Goal: Task Accomplishment & Management: Use online tool/utility

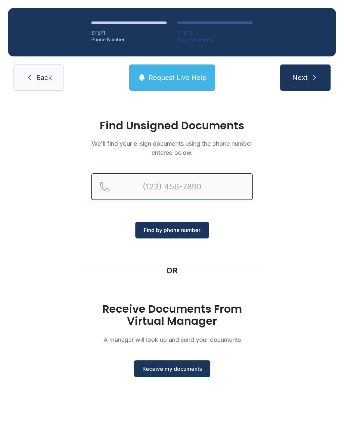
click at [216, 181] on input "Reservation phone number" at bounding box center [171, 186] width 161 height 27
type input "[PHONE_NUMBER]"
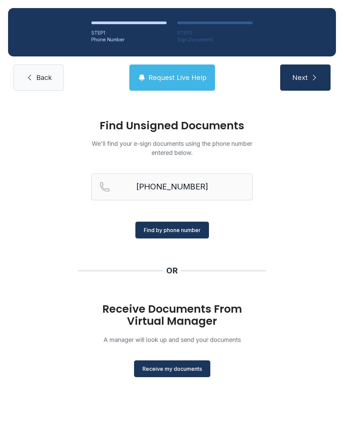
click at [191, 232] on span "Find by phone number" at bounding box center [172, 230] width 57 height 8
click at [189, 230] on span "Find by phone number" at bounding box center [172, 230] width 57 height 8
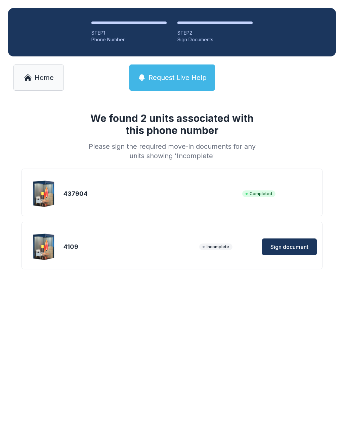
click at [293, 246] on span "Sign document" at bounding box center [289, 247] width 38 height 8
click at [194, 230] on div "4109 Incomplete Loading... Sign document" at bounding box center [171, 247] width 289 height 34
click at [51, 87] on link "Home" at bounding box center [38, 77] width 50 height 26
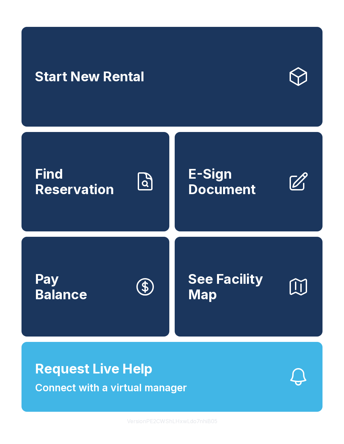
click at [244, 209] on link "E-Sign Document" at bounding box center [249, 182] width 148 height 100
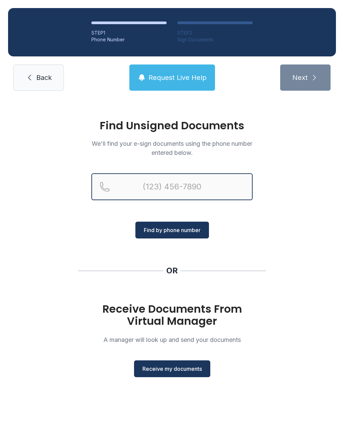
click at [195, 181] on input "Reservation phone number" at bounding box center [171, 186] width 161 height 27
type input "[PHONE_NUMBER]"
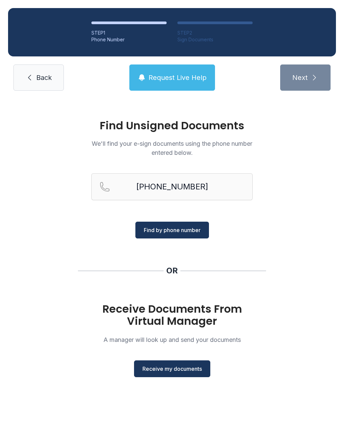
click at [198, 230] on span "Find by phone number" at bounding box center [172, 230] width 57 height 8
click at [190, 229] on span "Find by phone number" at bounding box center [172, 230] width 57 height 8
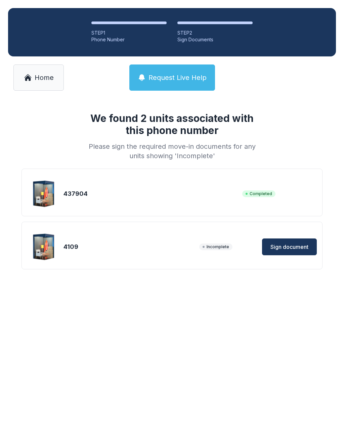
click at [293, 249] on span "Sign document" at bounding box center [289, 247] width 38 height 8
